Goal: Information Seeking & Learning: Learn about a topic

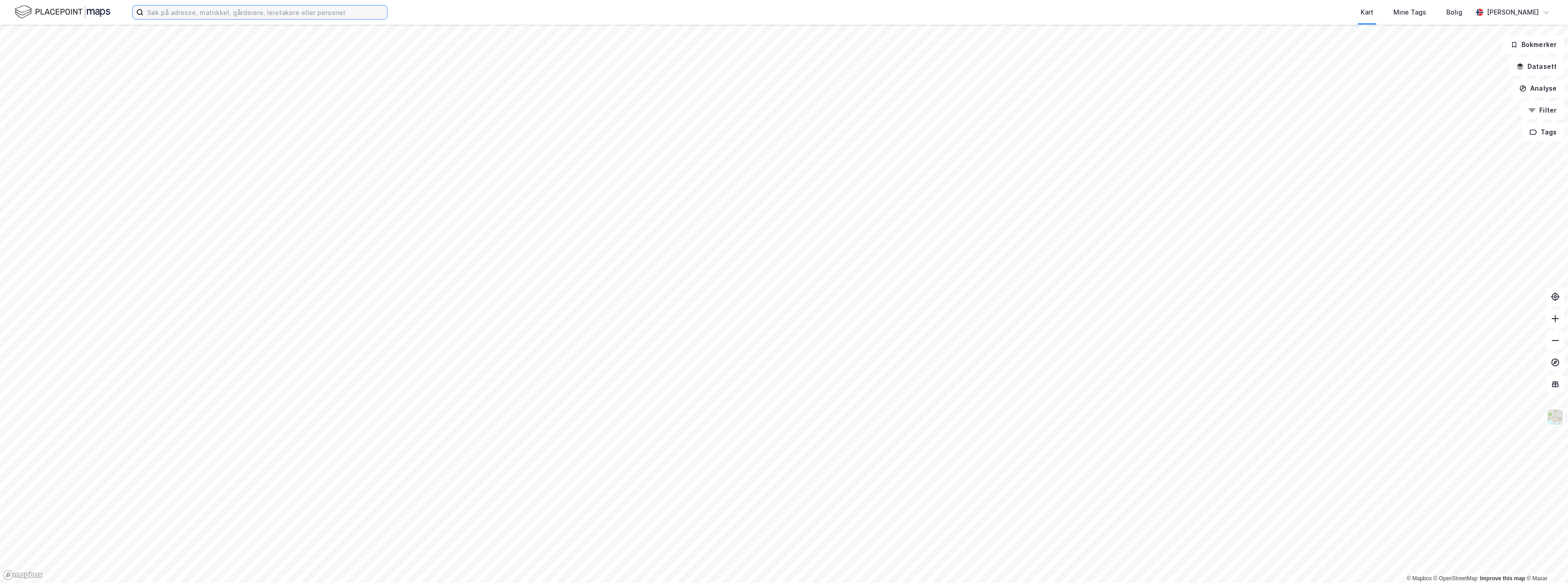
click at [271, 16] on input at bounding box center [265, 12] width 243 height 13
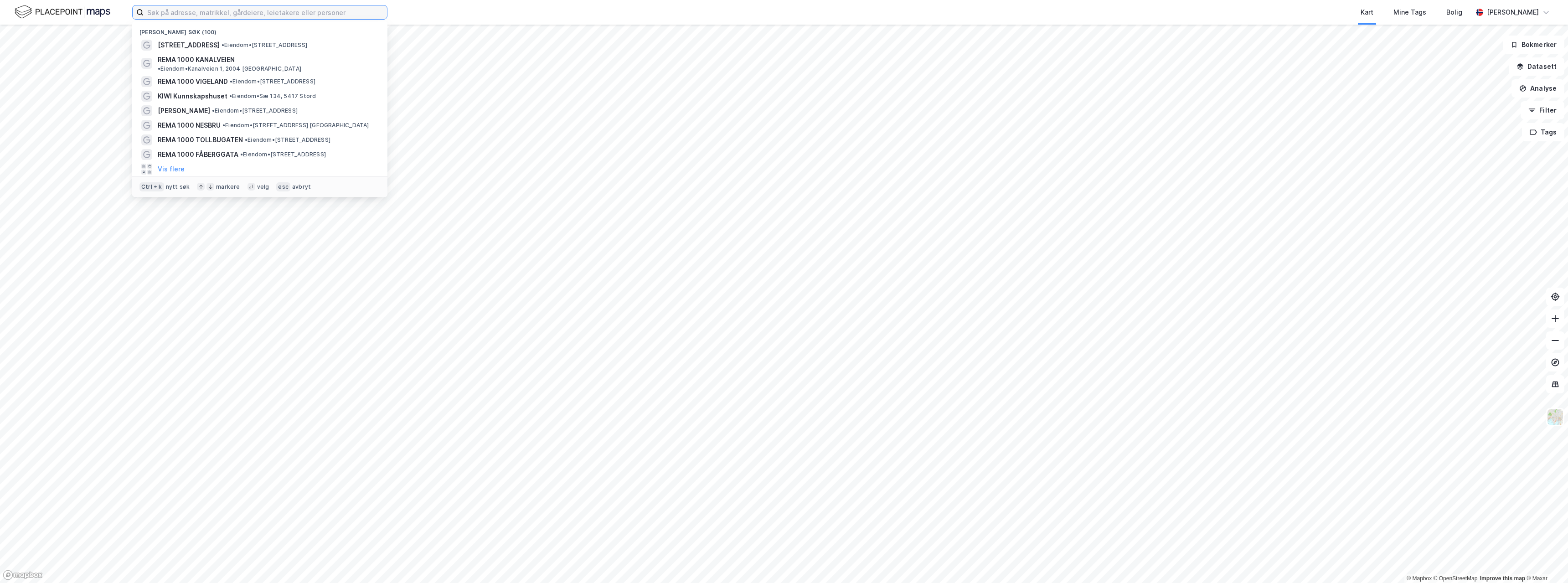
click at [202, 11] on input at bounding box center [265, 12] width 243 height 13
paste input "[STREET_ADDRESS]"
type input "[STREET_ADDRESS]"
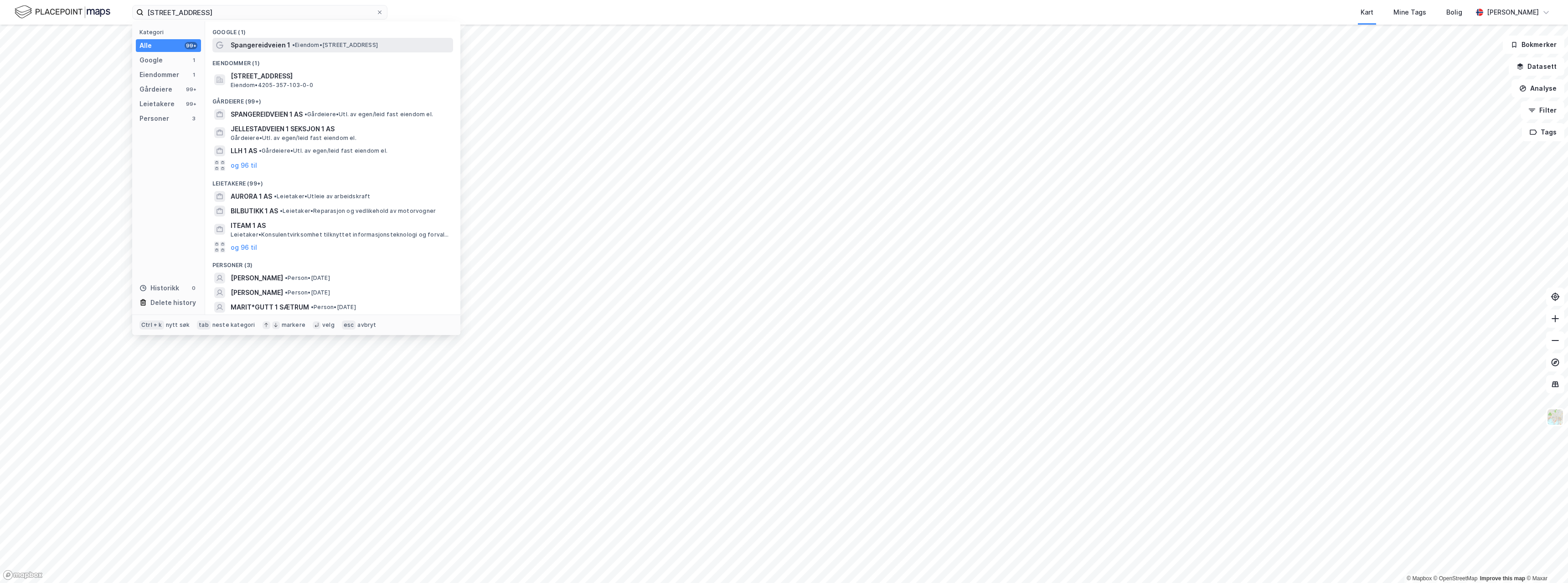
click at [276, 42] on span "Spangereidveien 1" at bounding box center [260, 45] width 60 height 11
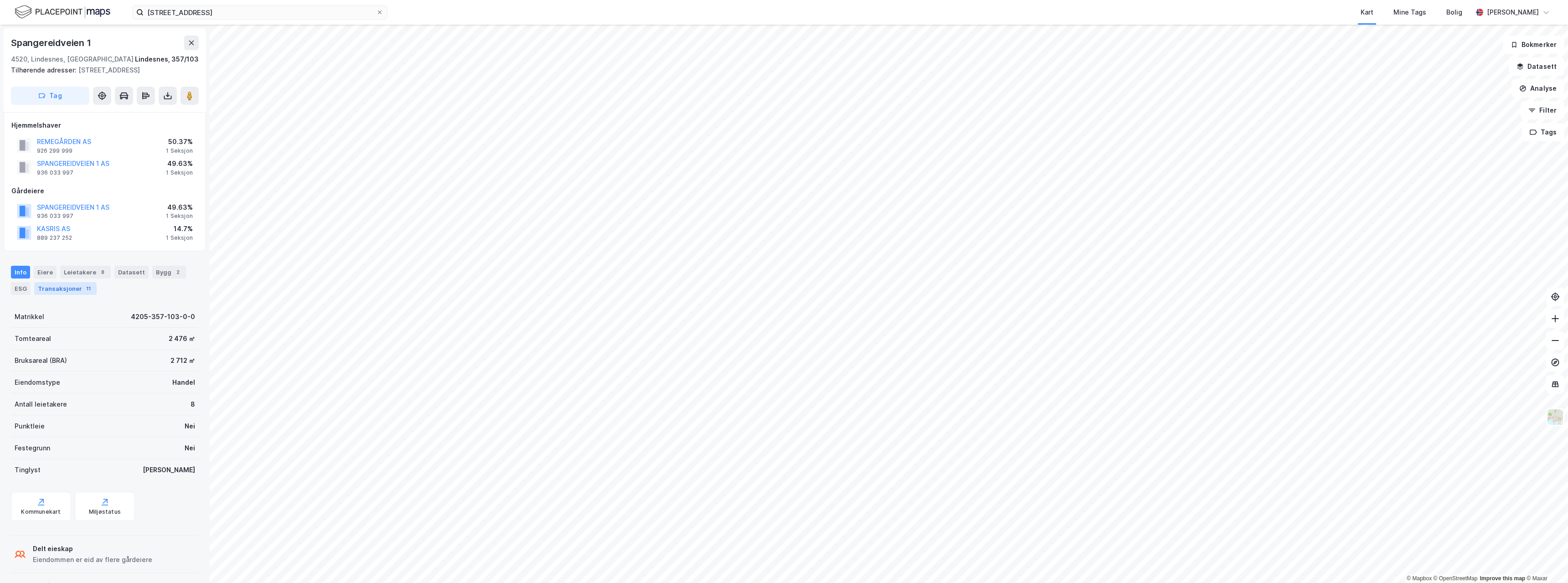
click at [64, 291] on div "Transaksjoner 11" at bounding box center [65, 288] width 63 height 13
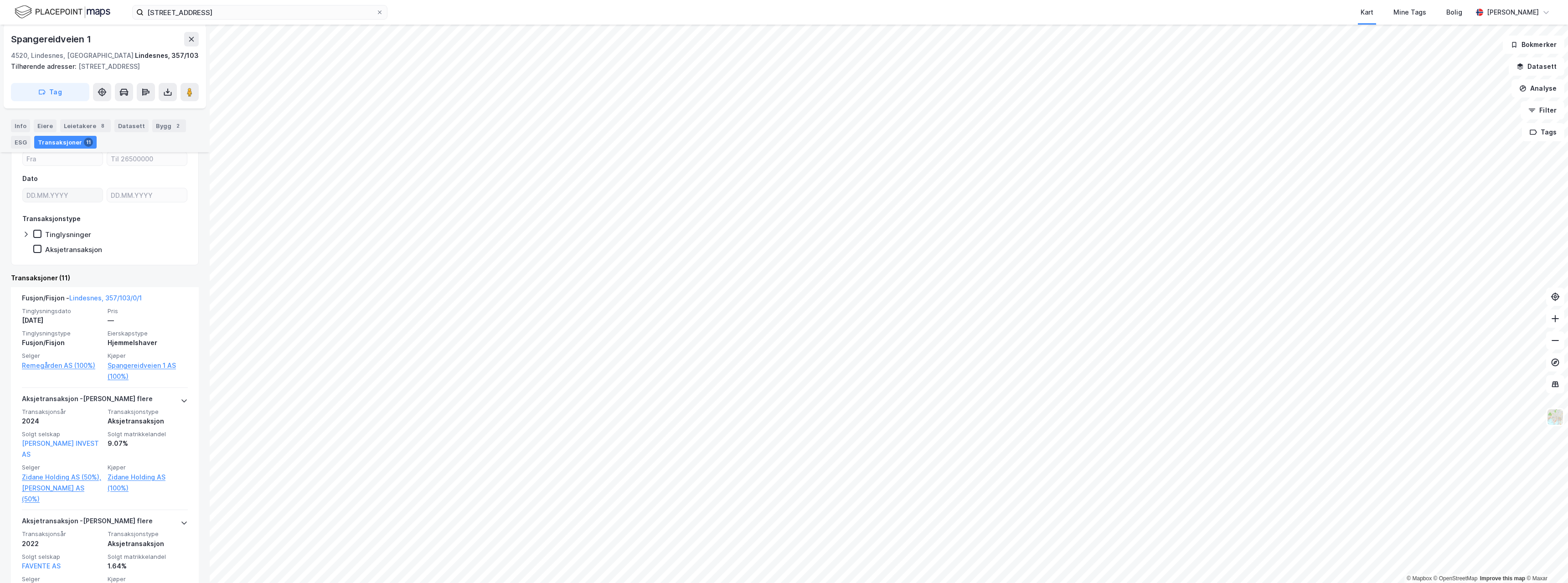
scroll to position [183, 0]
click at [141, 359] on link "Spangereidveien 1 AS (100%)" at bounding box center [148, 367] width 81 height 21
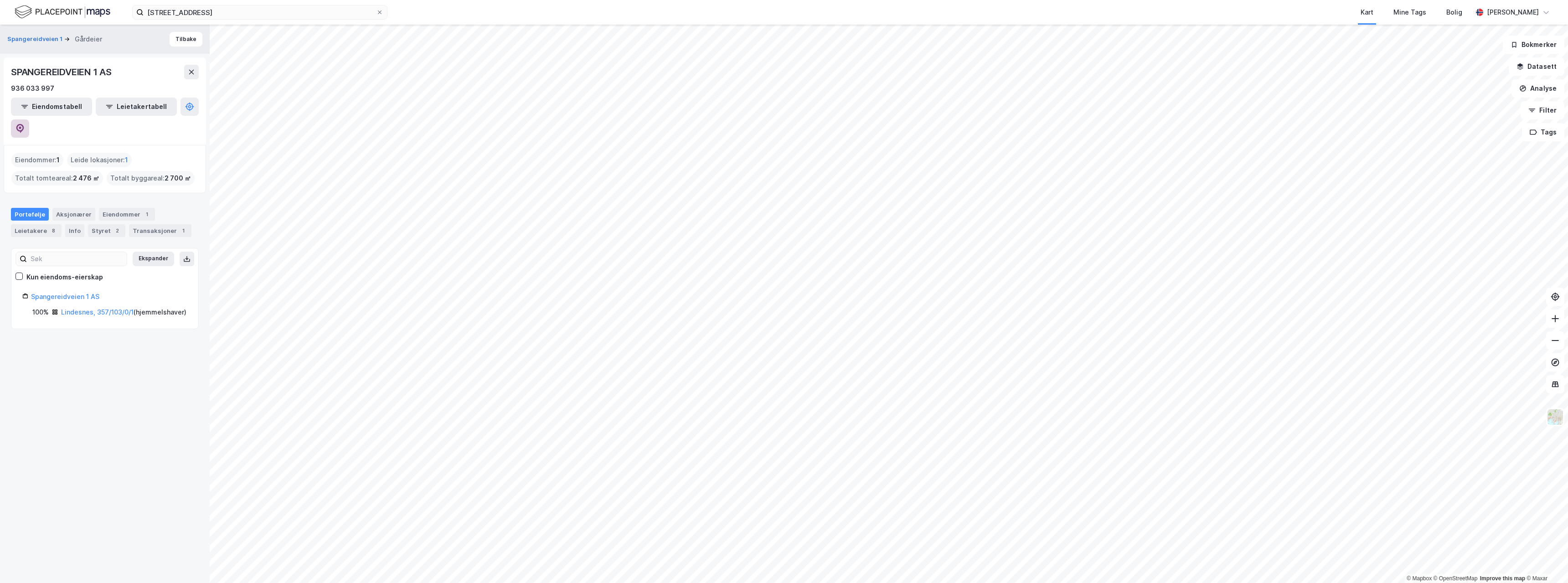
click at [25, 124] on icon at bounding box center [20, 129] width 9 height 9
